Goal: Information Seeking & Learning: Learn about a topic

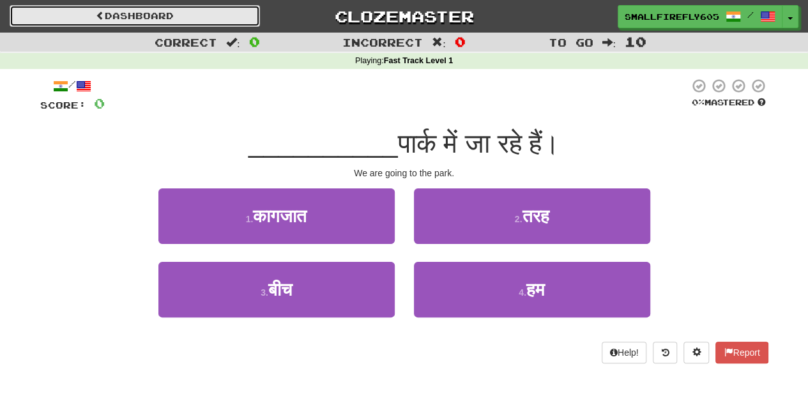
click at [119, 7] on link "Dashboard" at bounding box center [135, 16] width 250 height 22
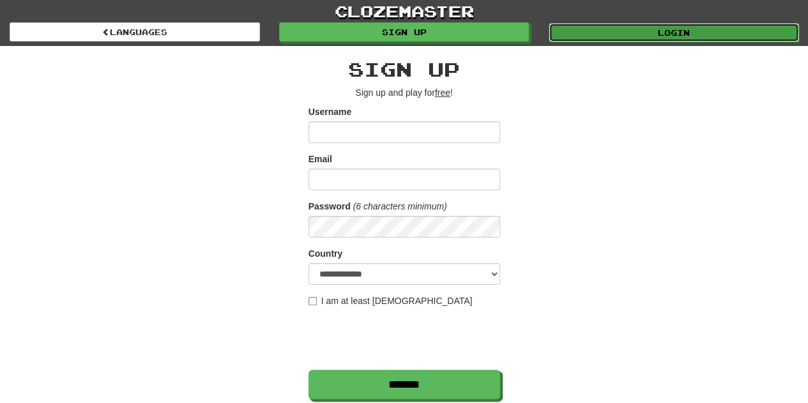
click at [675, 38] on link "Login" at bounding box center [674, 32] width 250 height 19
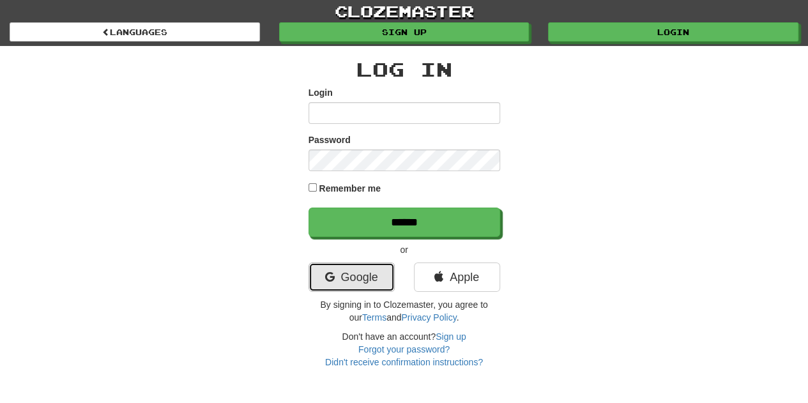
click at [366, 282] on link "Google" at bounding box center [351, 276] width 86 height 29
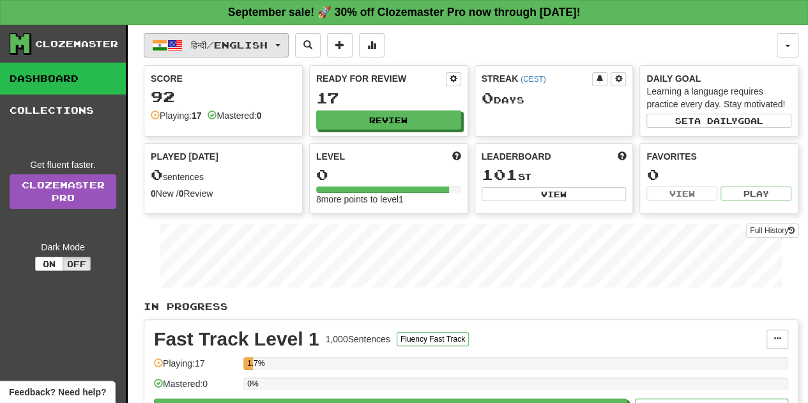
click at [268, 48] on span "हिन्दी / English" at bounding box center [229, 45] width 77 height 11
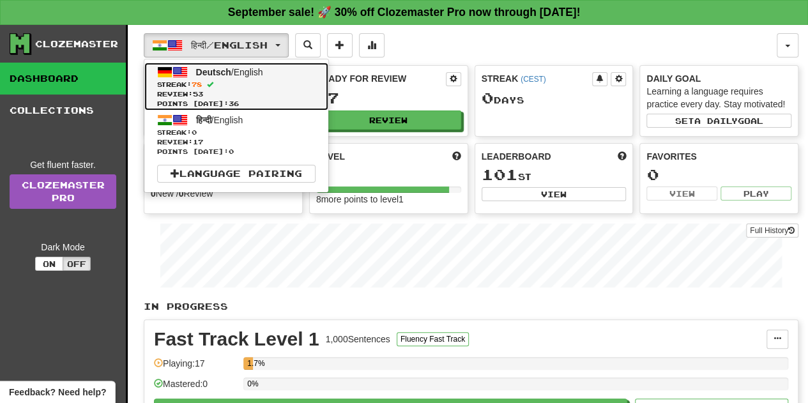
click at [250, 86] on span "Streak: 78" at bounding box center [236, 85] width 158 height 10
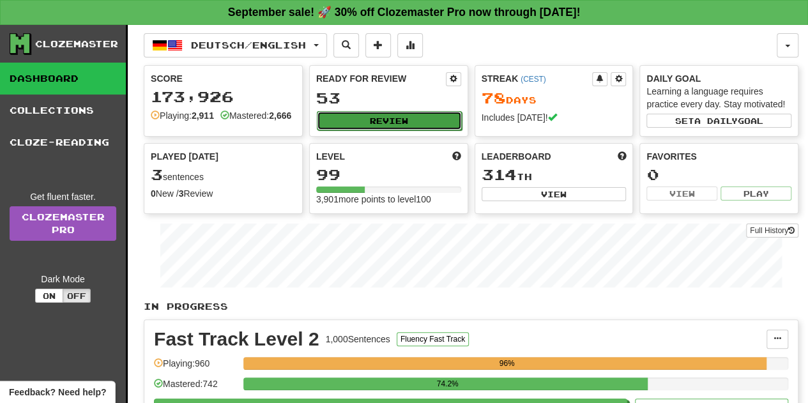
click at [392, 117] on button "Review" at bounding box center [389, 120] width 145 height 19
select select "**"
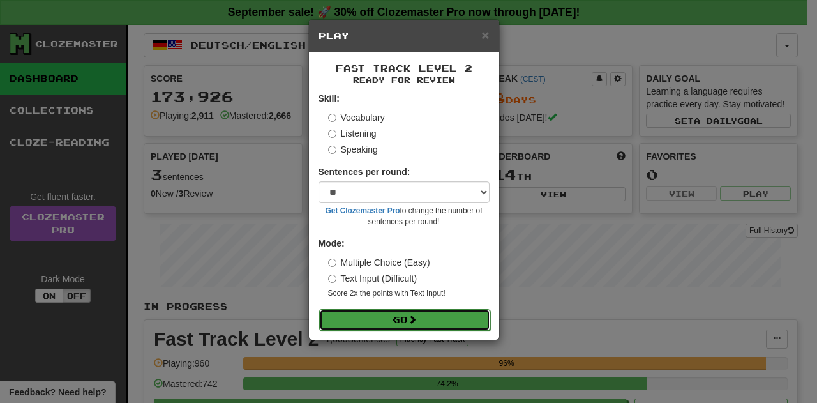
click at [400, 320] on button "Go" at bounding box center [404, 320] width 171 height 22
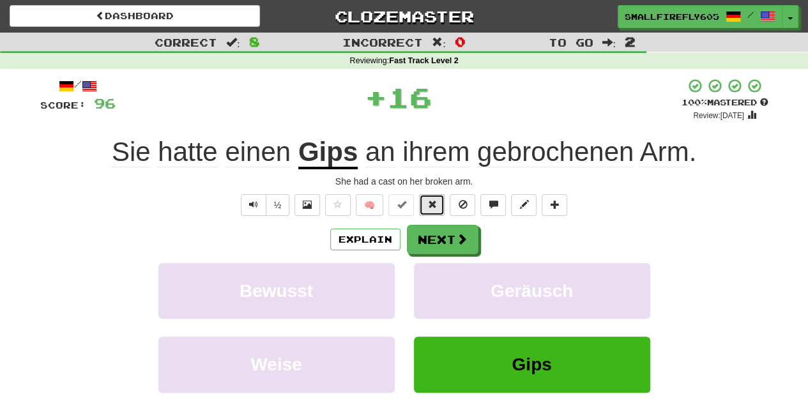
click at [435, 195] on button at bounding box center [432, 205] width 26 height 22
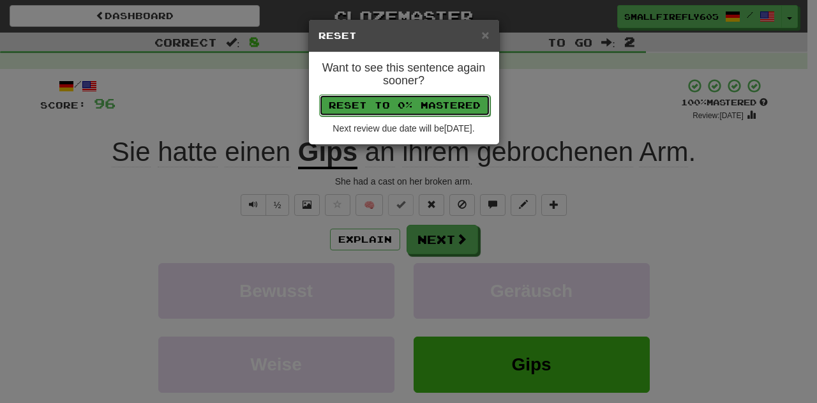
click at [466, 109] on button "Reset to 0% Mastered" at bounding box center [404, 106] width 171 height 22
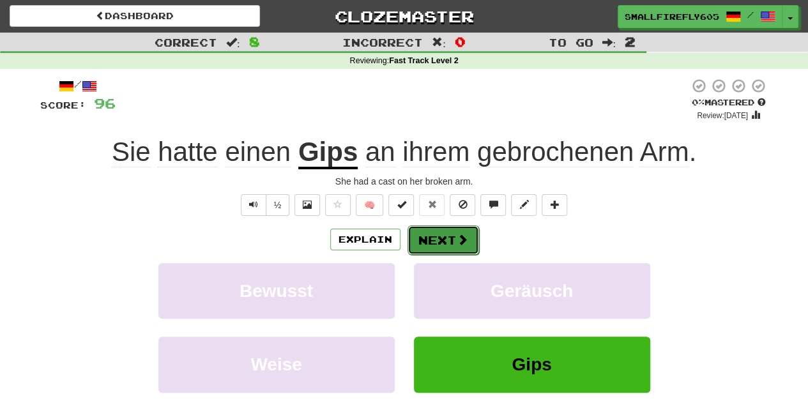
click at [470, 234] on button "Next" at bounding box center [443, 239] width 72 height 29
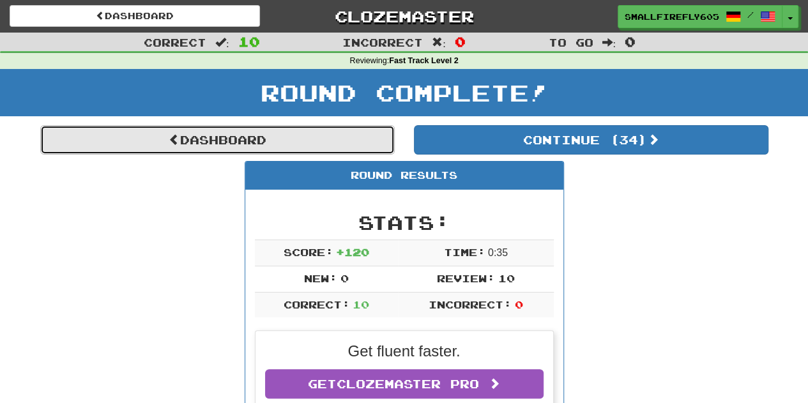
click at [279, 132] on link "Dashboard" at bounding box center [217, 139] width 354 height 29
